Goal: Find specific page/section: Find specific page/section

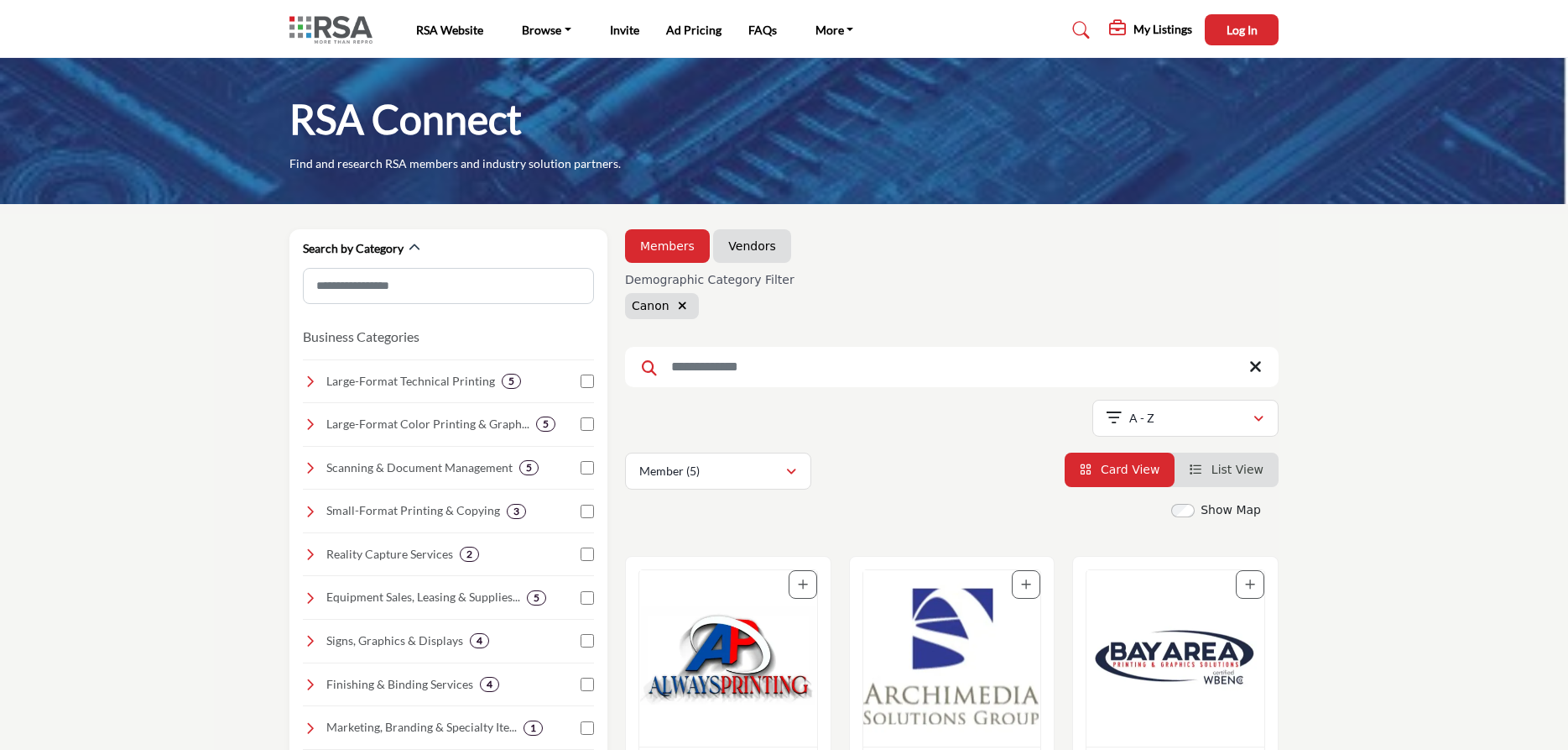
click at [683, 307] on button "button" at bounding box center [683, 305] width 20 height 20
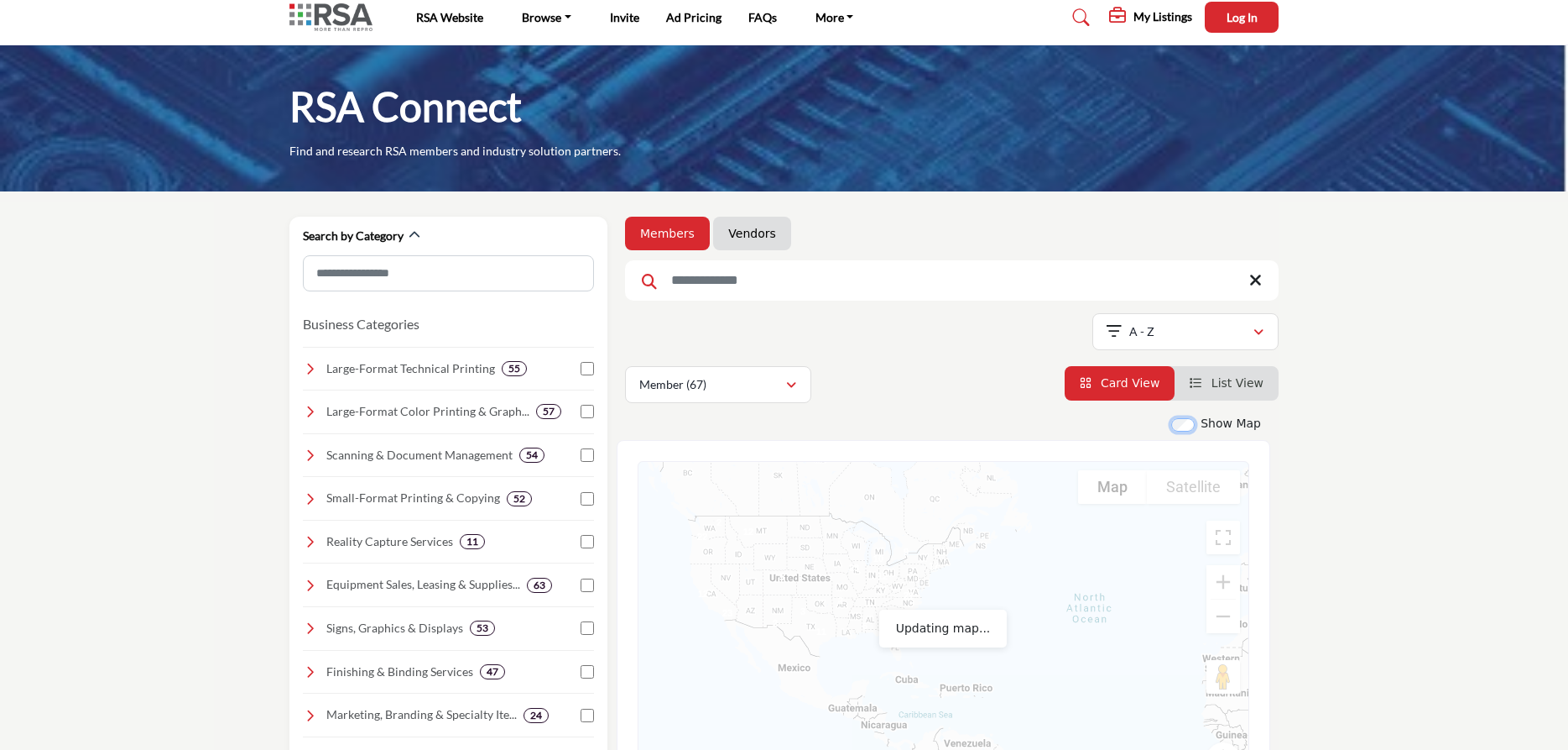
scroll to position [171, 0]
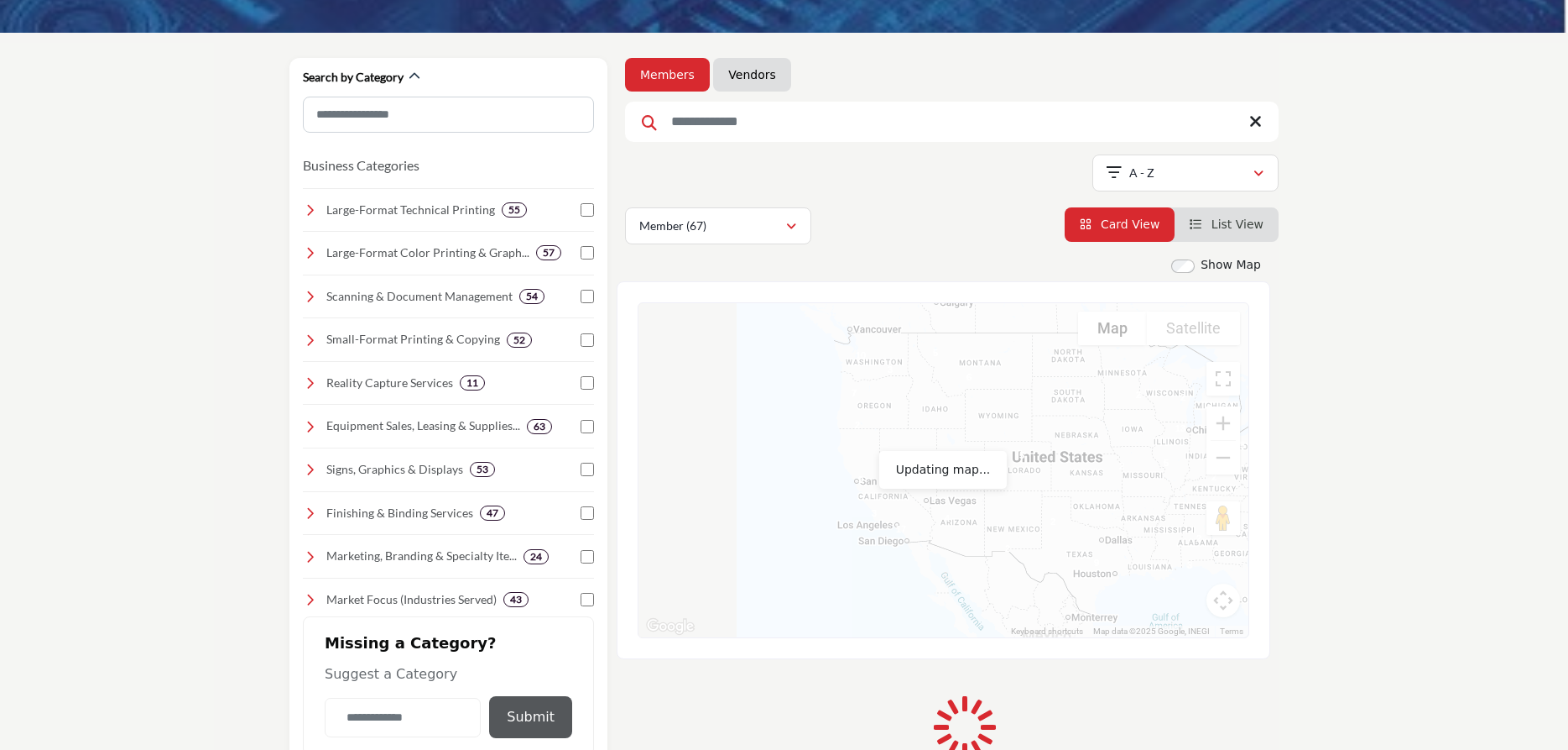
drag, startPoint x: 708, startPoint y: 433, endPoint x: 758, endPoint y: 454, distance: 54.2
click at [1002, 501] on div at bounding box center [943, 470] width 610 height 334
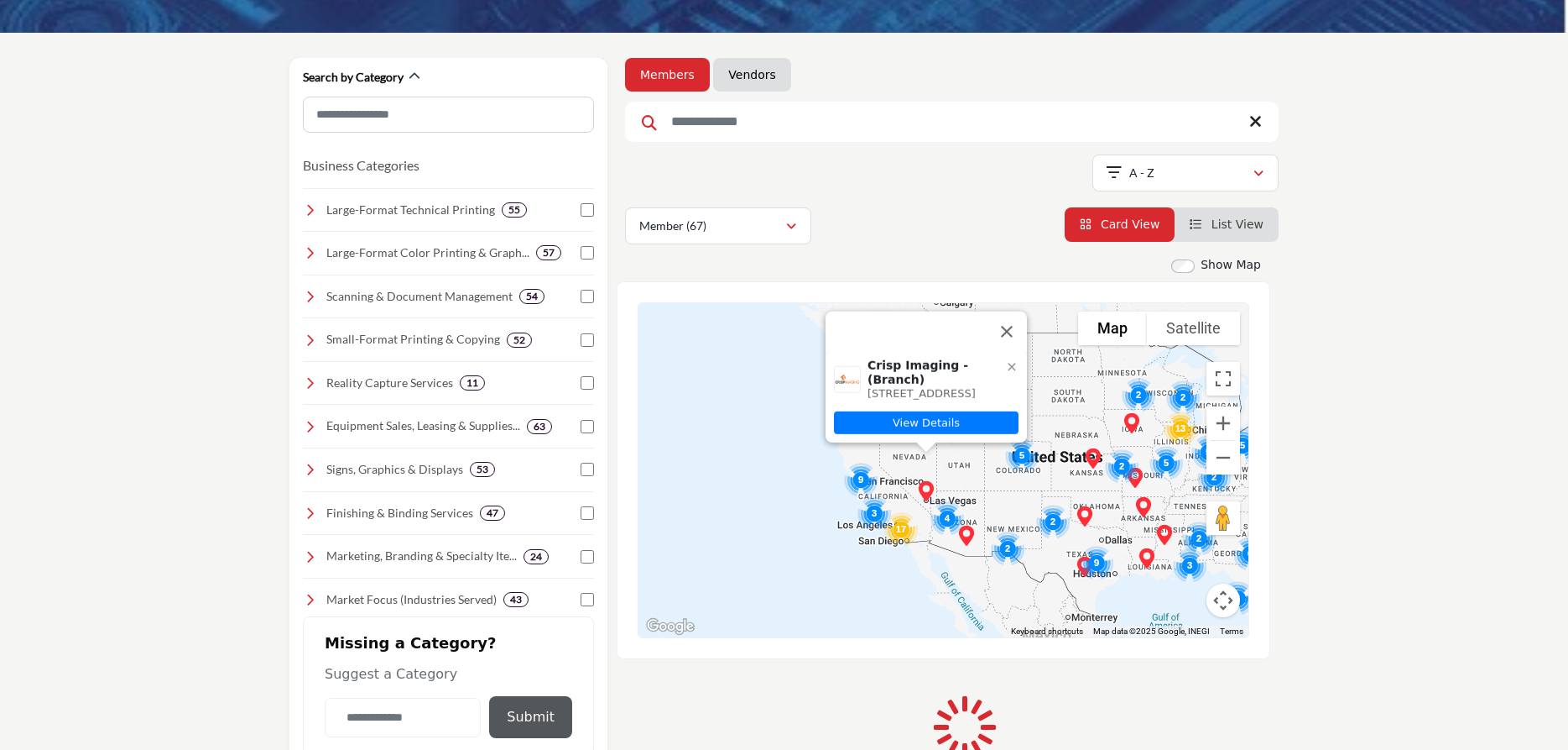
scroll to position [86, 0]
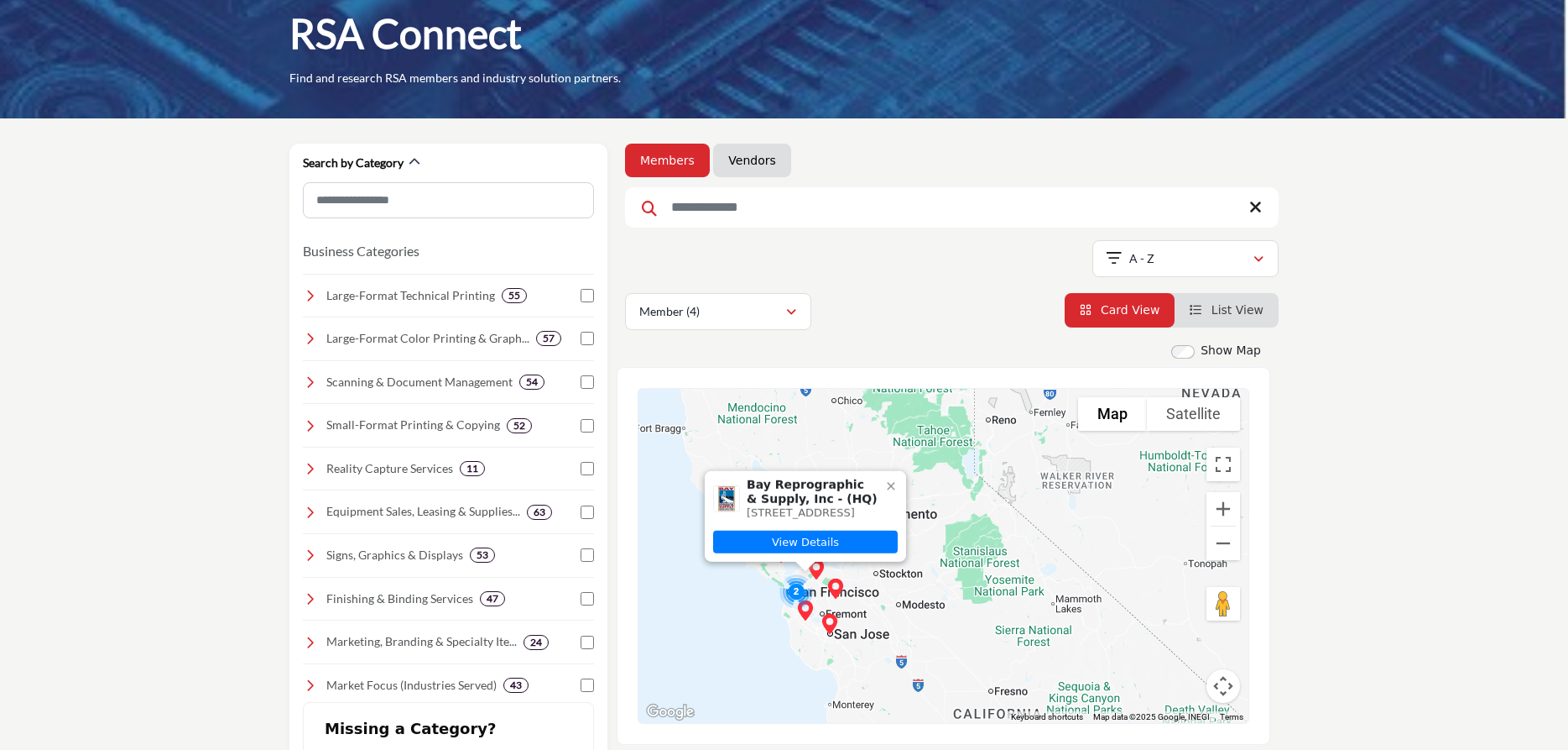
click at [889, 479] on icon at bounding box center [891, 486] width 14 height 14
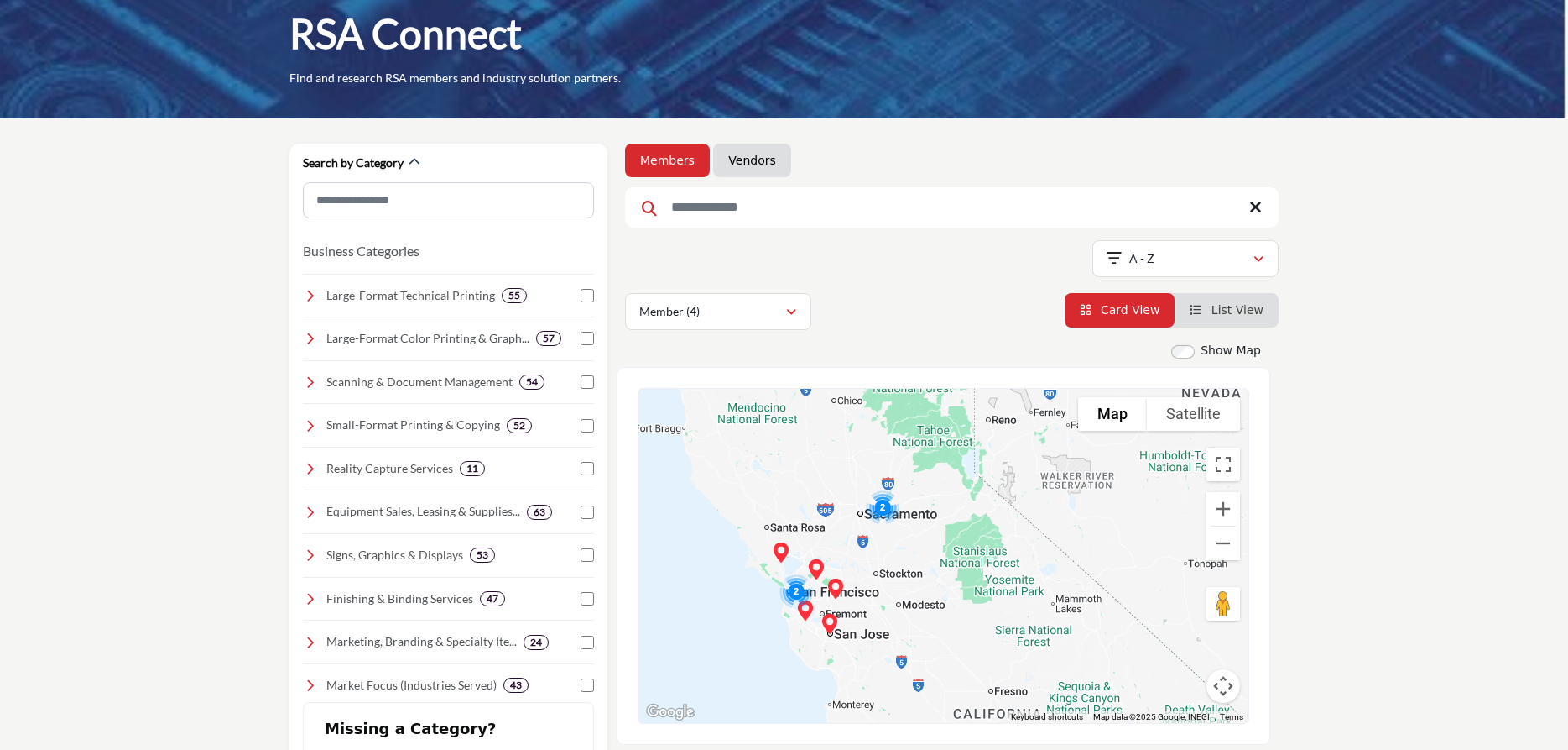
click at [884, 510] on img "Cluster of 2 locations (0 HQ, 2 Branches)\aClick to view companies" at bounding box center [882, 507] width 47 height 47
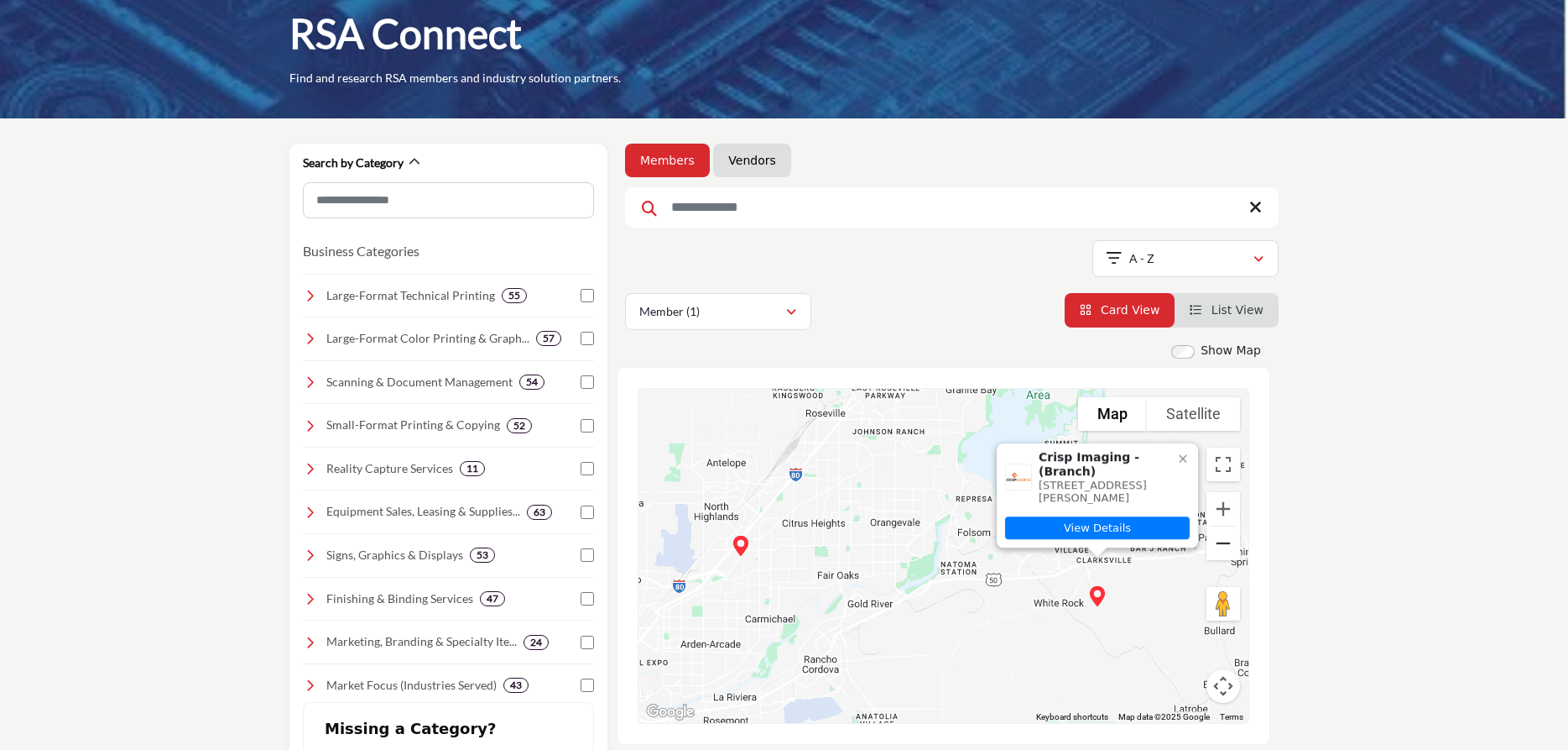
click at [1228, 551] on button "Zoom out" at bounding box center [1224, 543] width 34 height 34
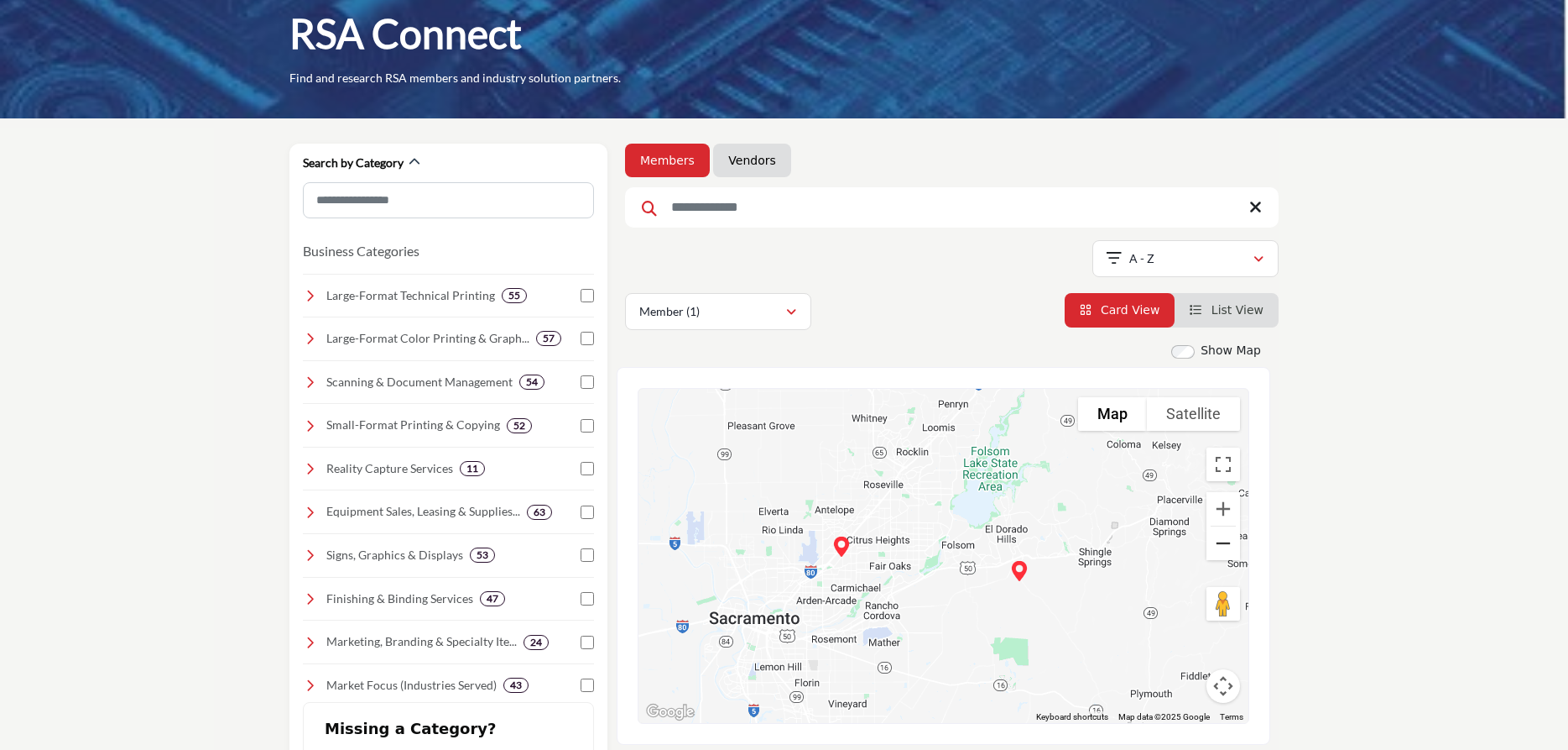
click at [1231, 547] on button "Zoom out" at bounding box center [1224, 543] width 34 height 34
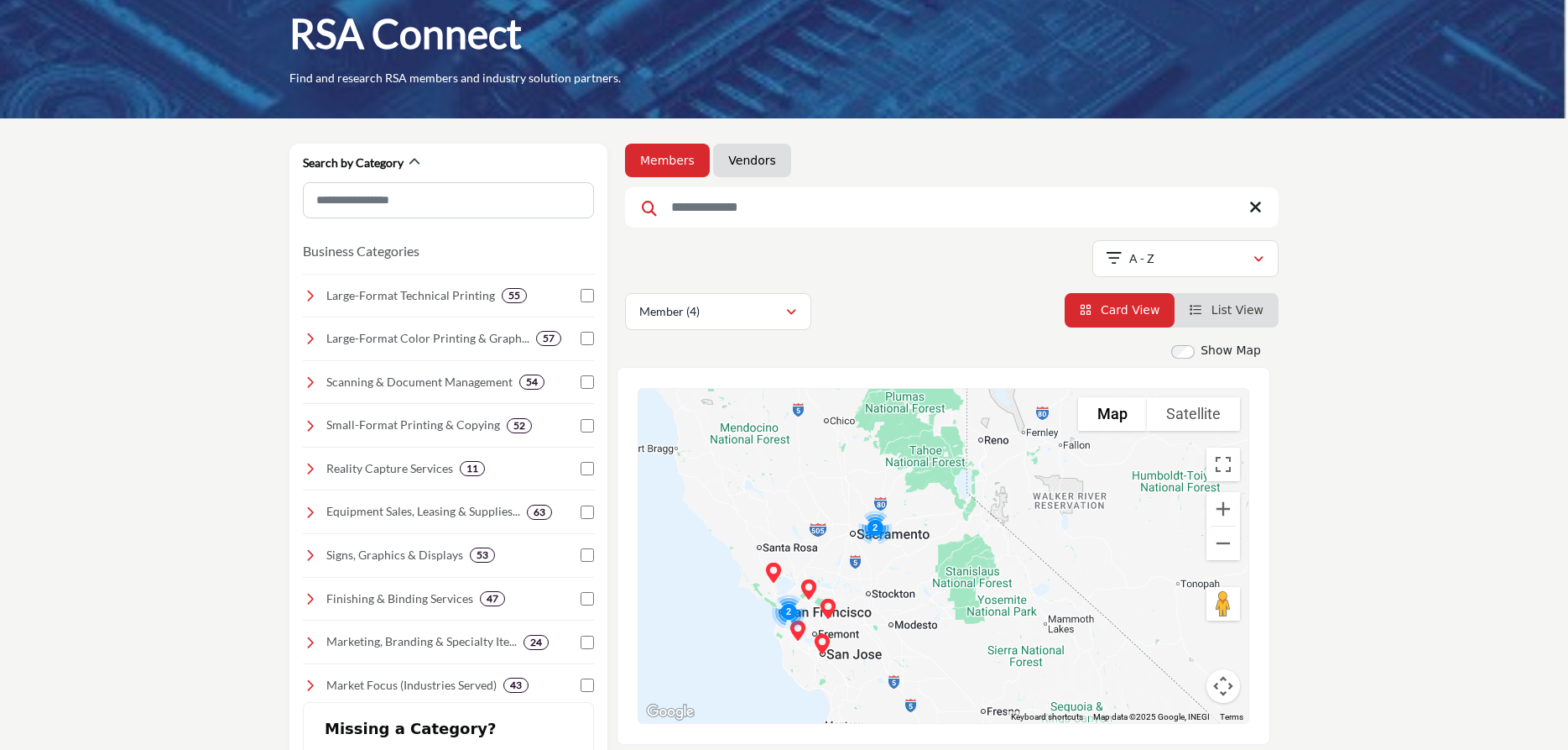
drag, startPoint x: 790, startPoint y: 560, endPoint x: 796, endPoint y: 518, distance: 42.4
click at [796, 518] on div "To navigate, press the arrow keys." at bounding box center [943, 556] width 610 height 334
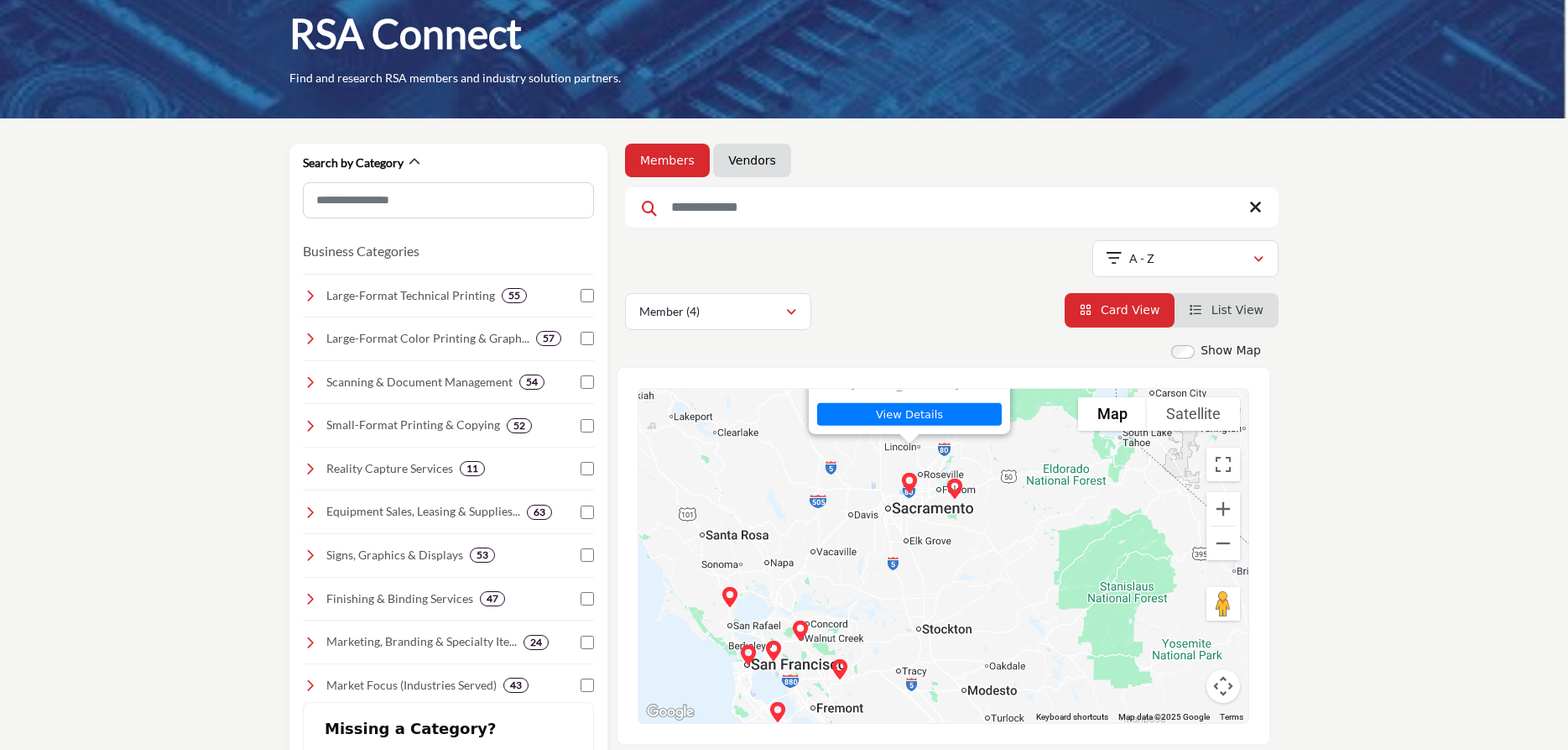
drag, startPoint x: 996, startPoint y: 669, endPoint x: 993, endPoint y: 553, distance: 116.0
click at [993, 553] on div "To navigate, press the arrow keys. Crisp Imaging - (Branch) 4823 Auburn Blvd, S…" at bounding box center [943, 556] width 610 height 334
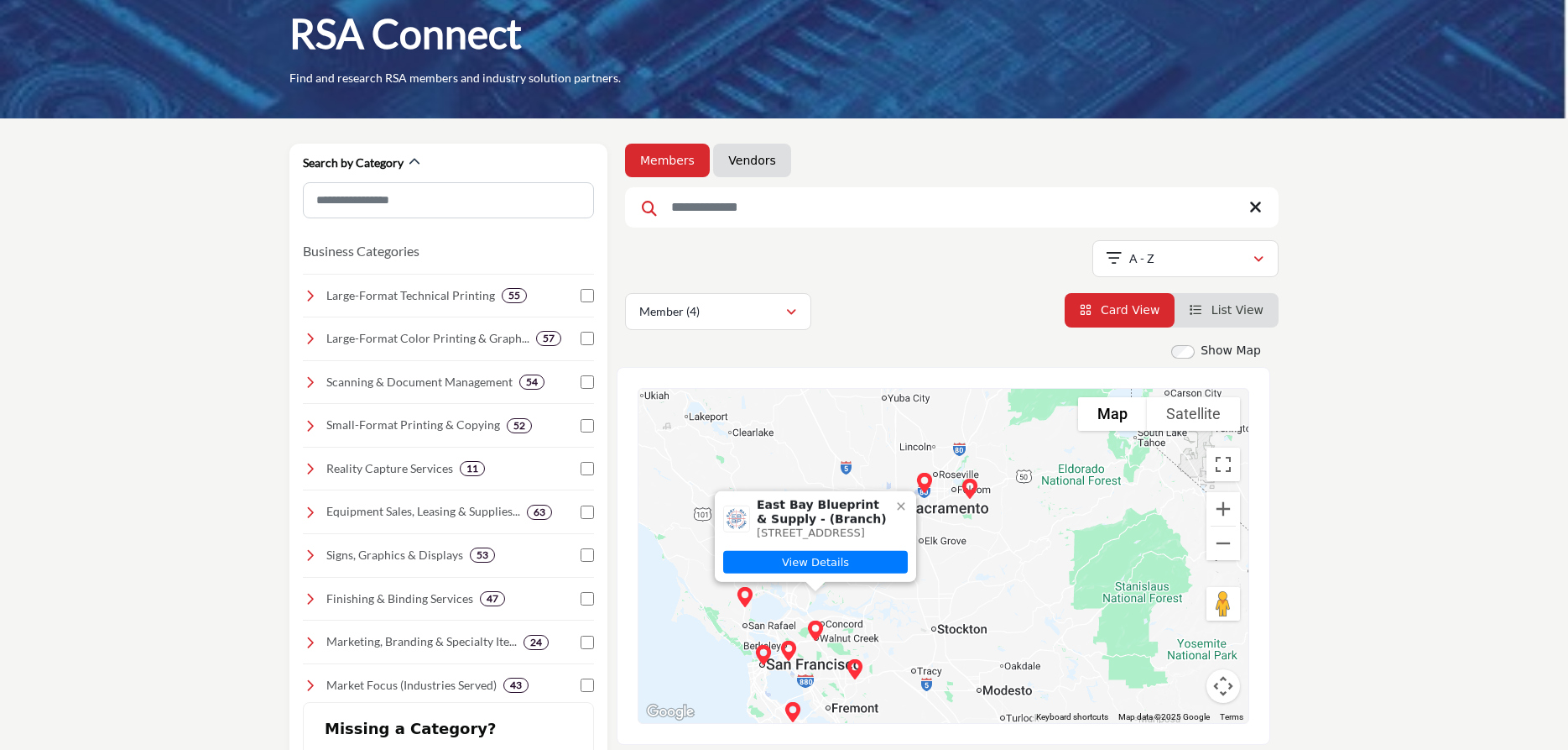
click at [901, 500] on icon at bounding box center [901, 507] width 14 height 14
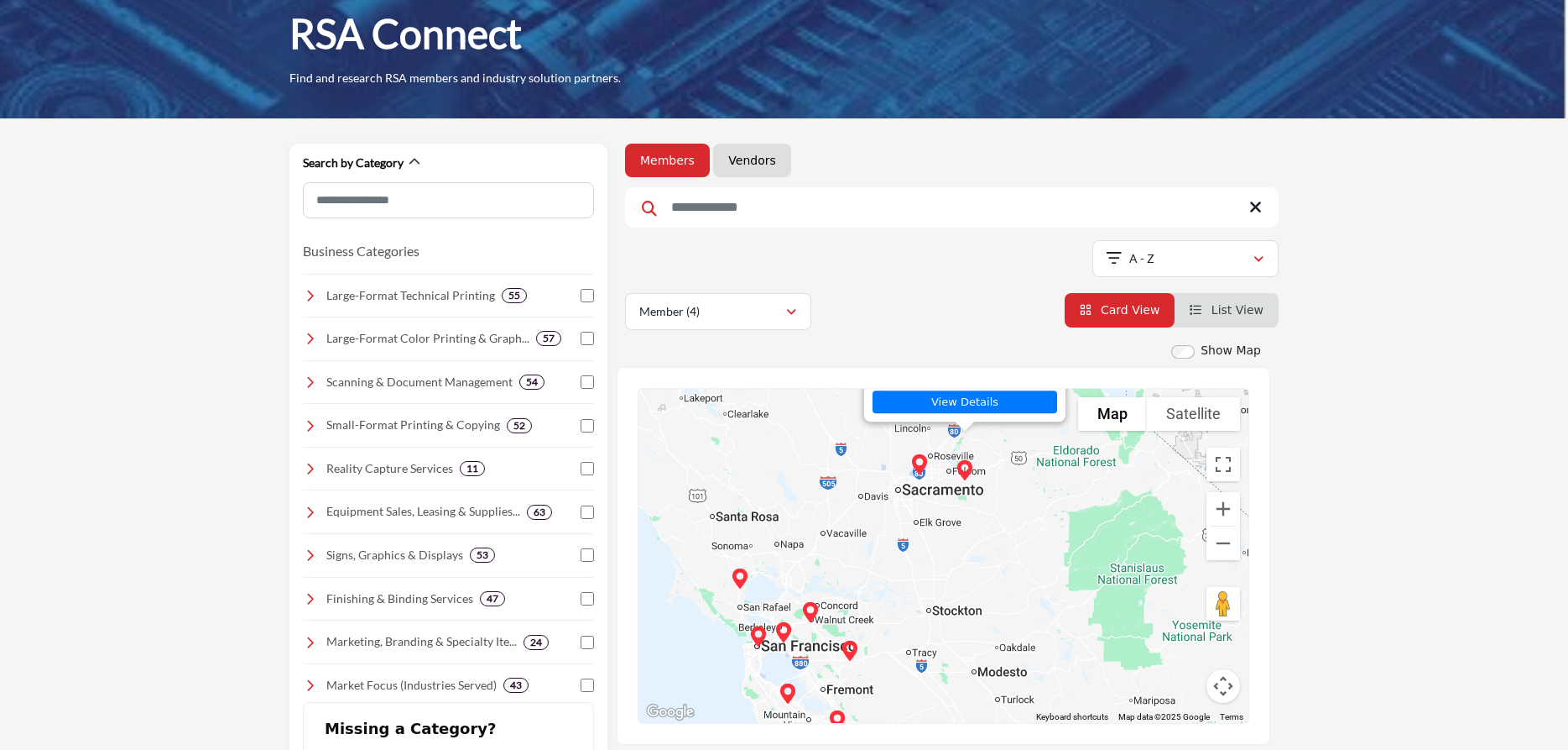
drag, startPoint x: 832, startPoint y: 604, endPoint x: 827, endPoint y: 476, distance: 128.1
click at [827, 476] on div "To navigate, press the arrow keys. Crisp Imaging - (Branch) 4970 Robert J Mathe…" at bounding box center [943, 556] width 610 height 334
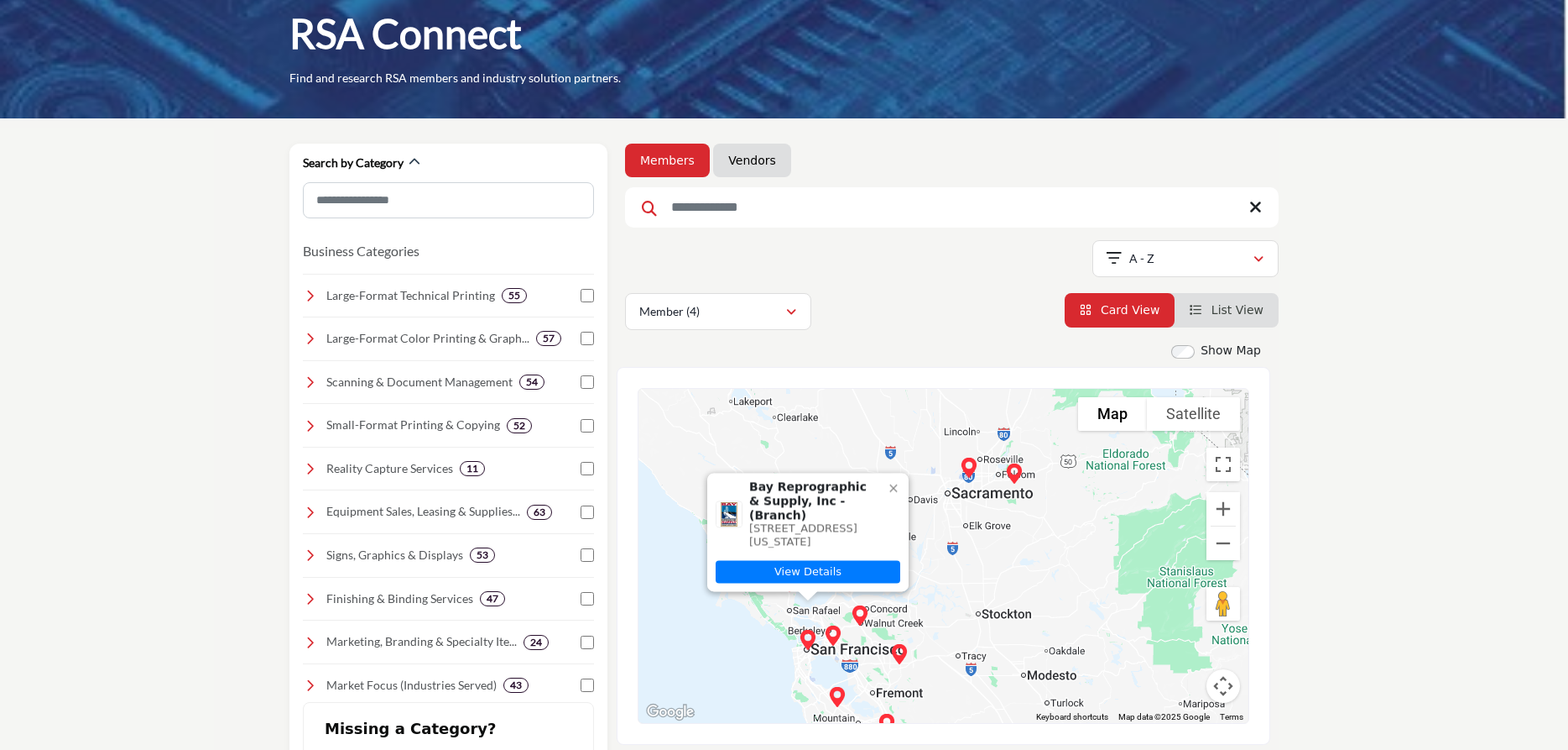
click at [807, 641] on img "Bay Reprographic & Supply, Inc (Branch)" at bounding box center [808, 640] width 34 height 34
click at [824, 567] on link "View Details" at bounding box center [808, 571] width 185 height 23
